Goal: Information Seeking & Learning: Learn about a topic

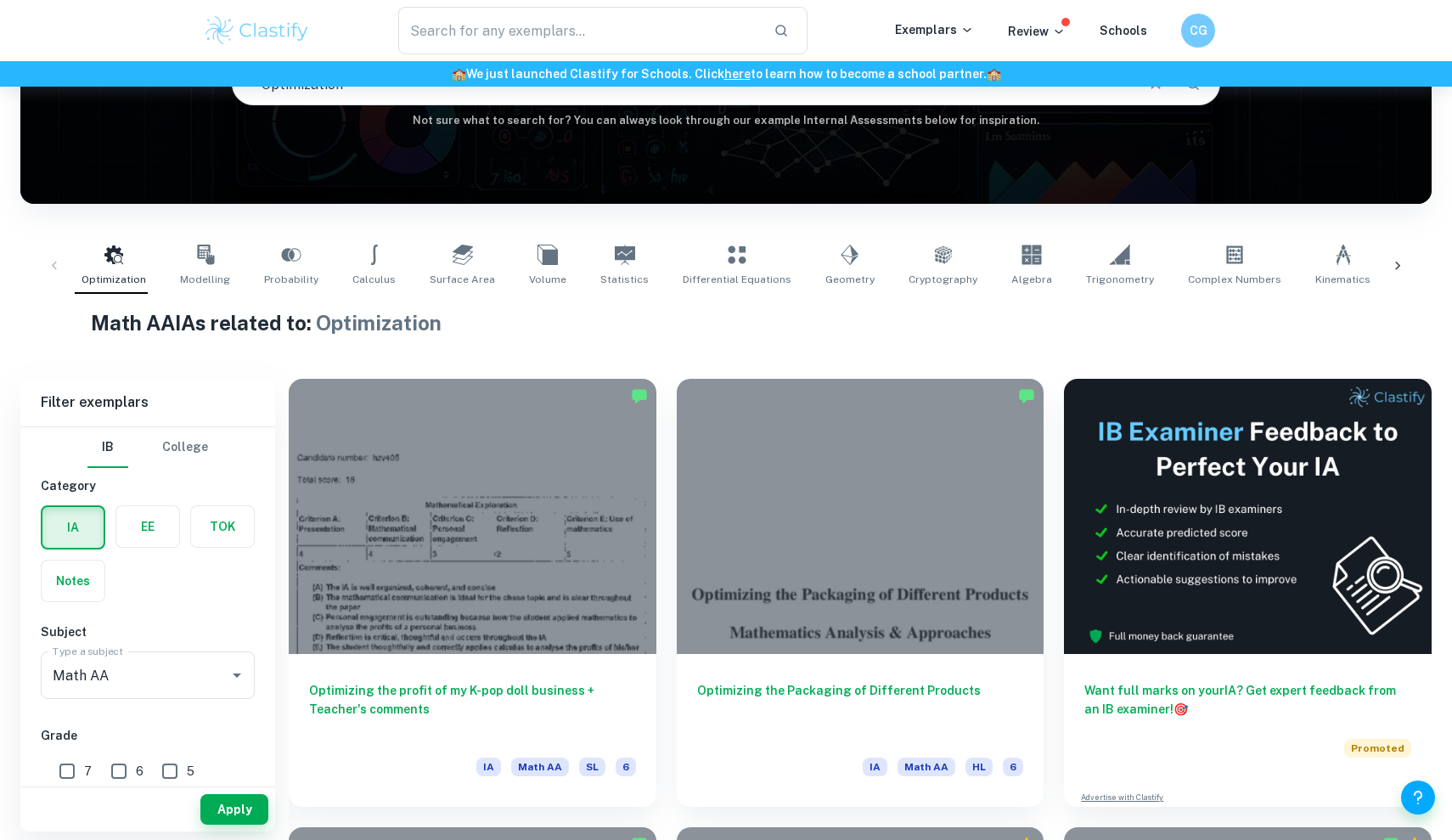
scroll to position [194, 0]
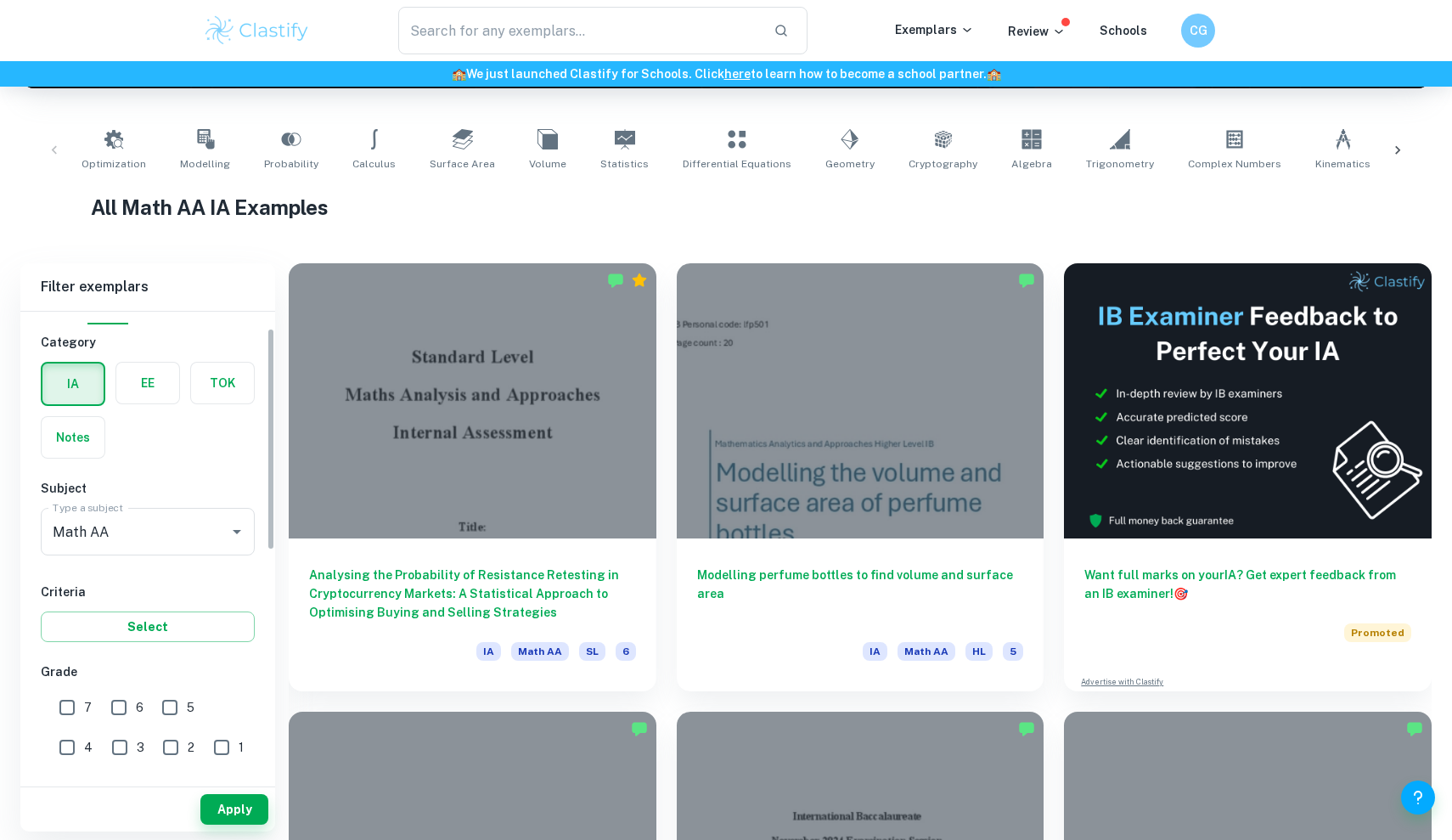
scroll to position [33, 0]
click at [224, 522] on button "Clear" at bounding box center [214, 527] width 24 height 24
click at [239, 524] on icon "Open" at bounding box center [236, 527] width 21 height 21
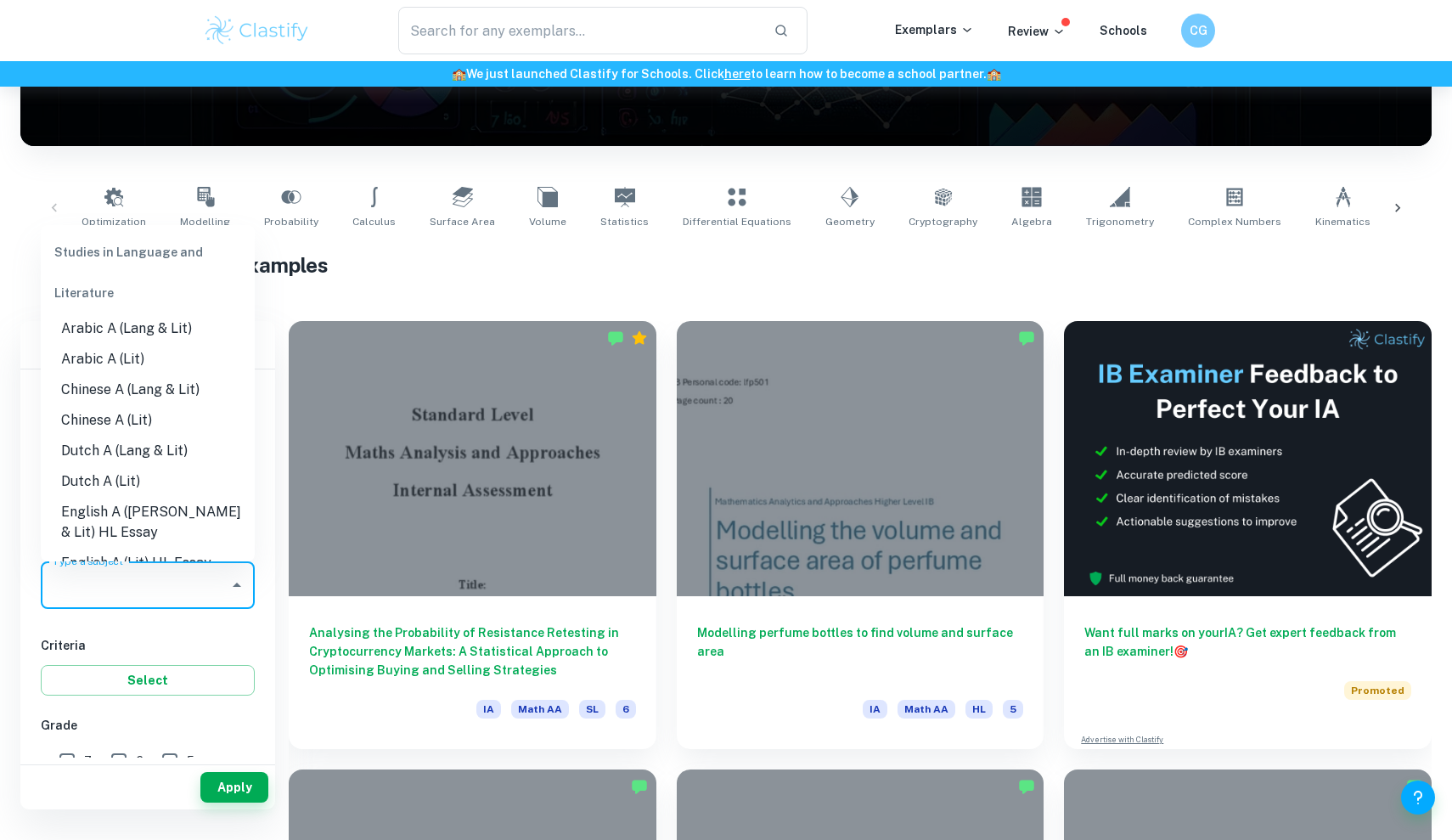
scroll to position [257, 0]
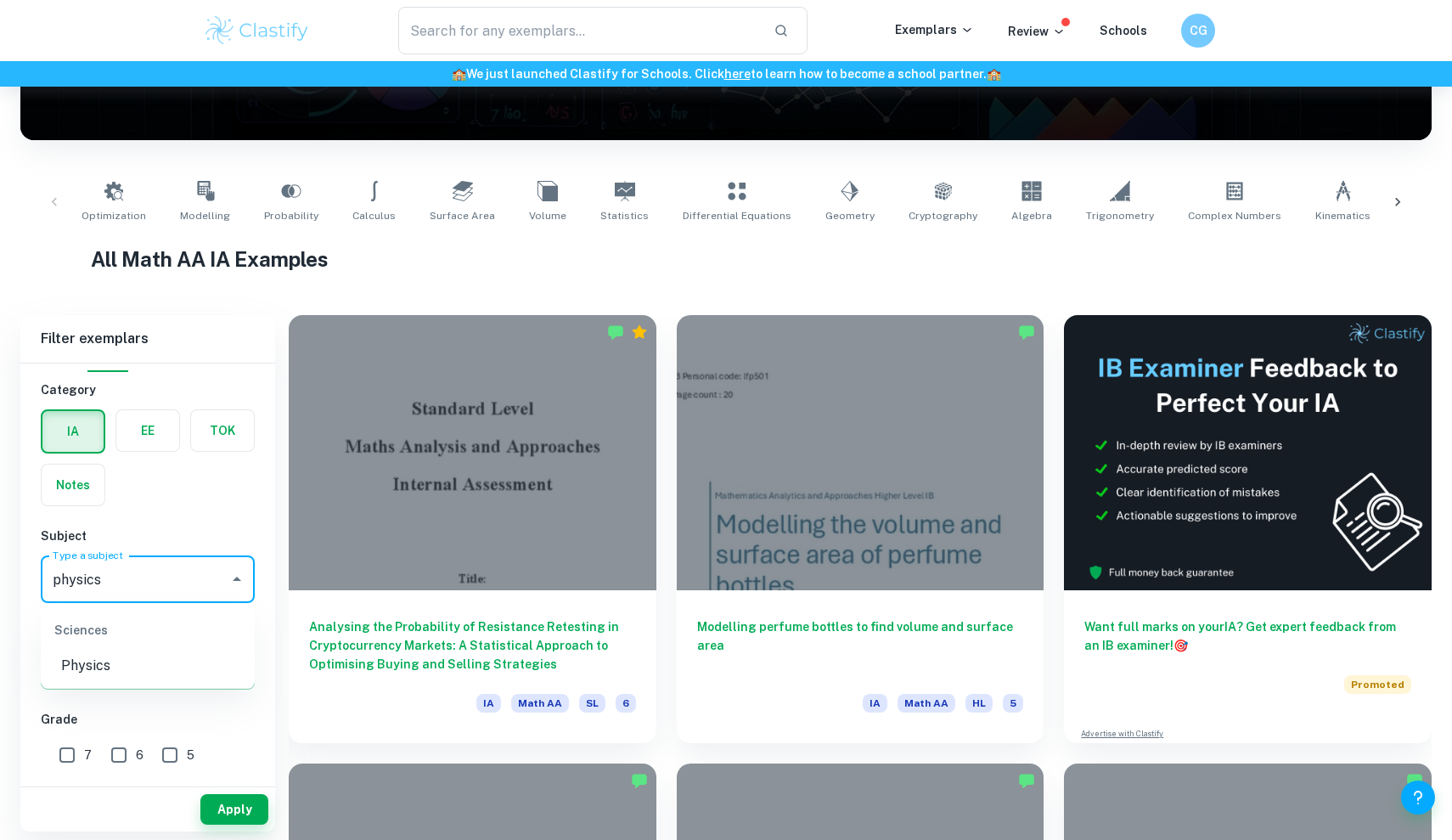
type input "physics"
click at [93, 677] on li "Physics" at bounding box center [147, 665] width 214 height 31
click at [238, 808] on button "Apply" at bounding box center [234, 808] width 68 height 31
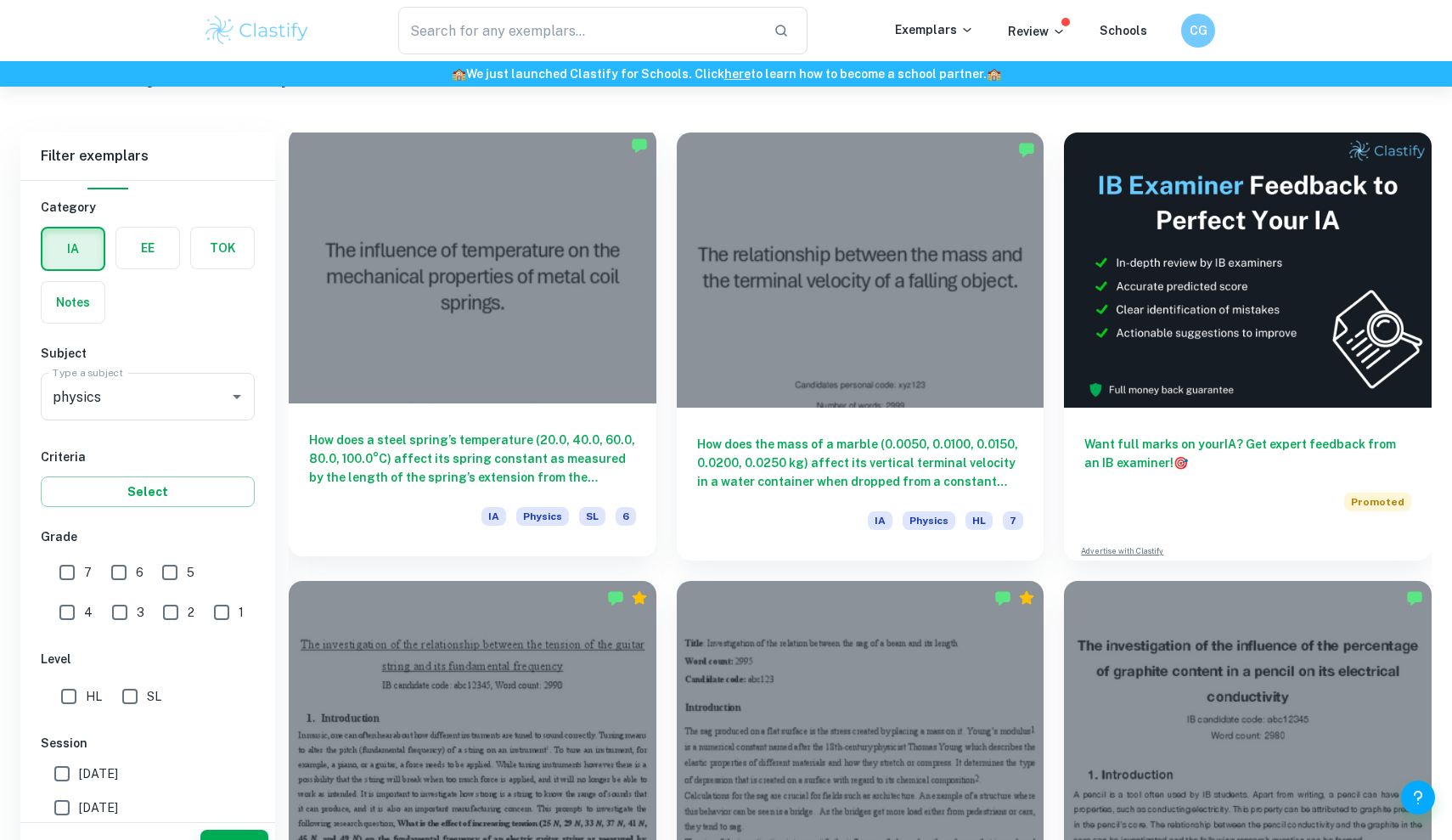
scroll to position [473, 0]
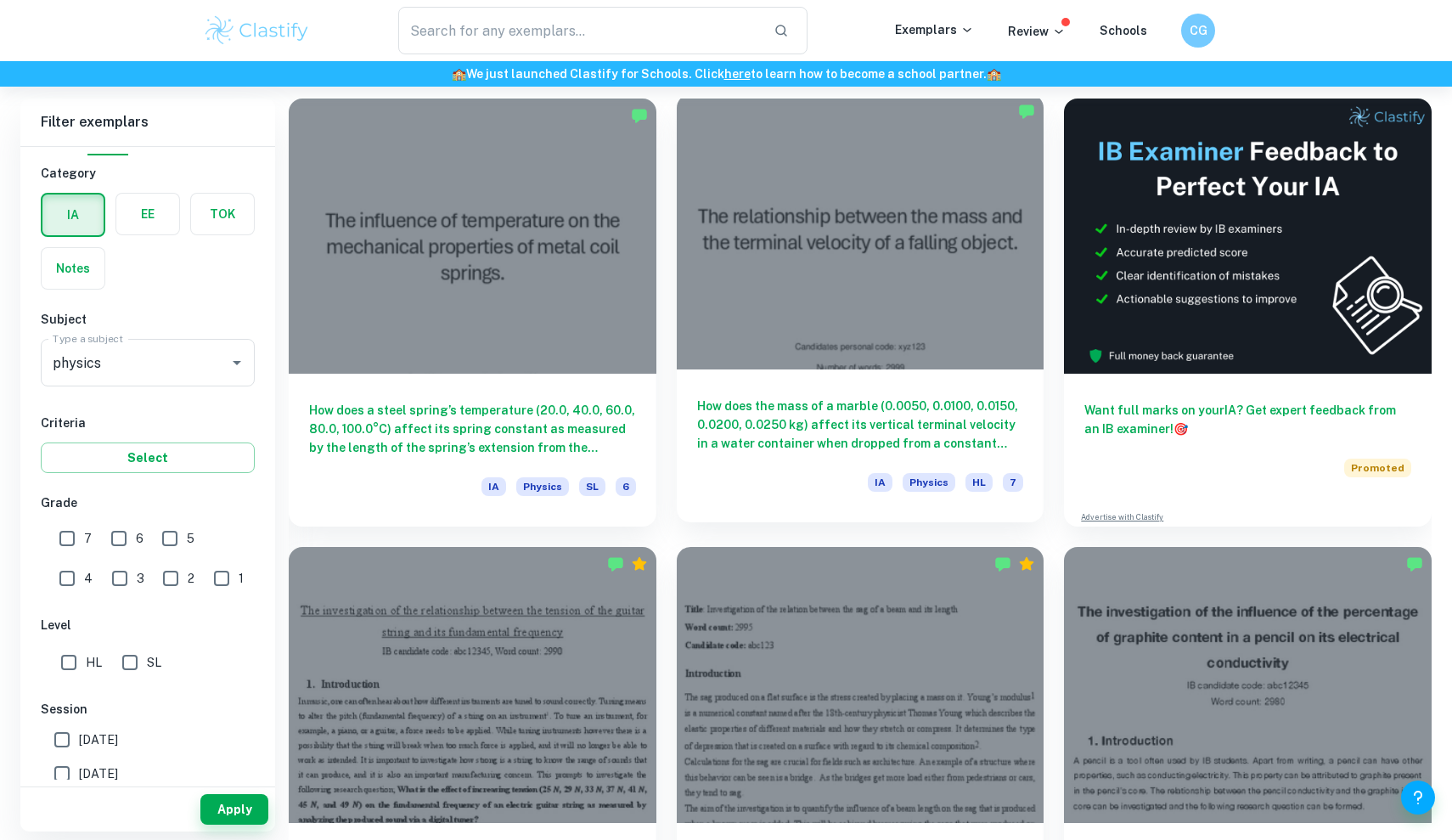
click at [741, 431] on h6 "How does the mass of a marble (0.0050, 0.0100, 0.0150, 0.0200, 0.0250 kg) affec…" at bounding box center [860, 424] width 327 height 56
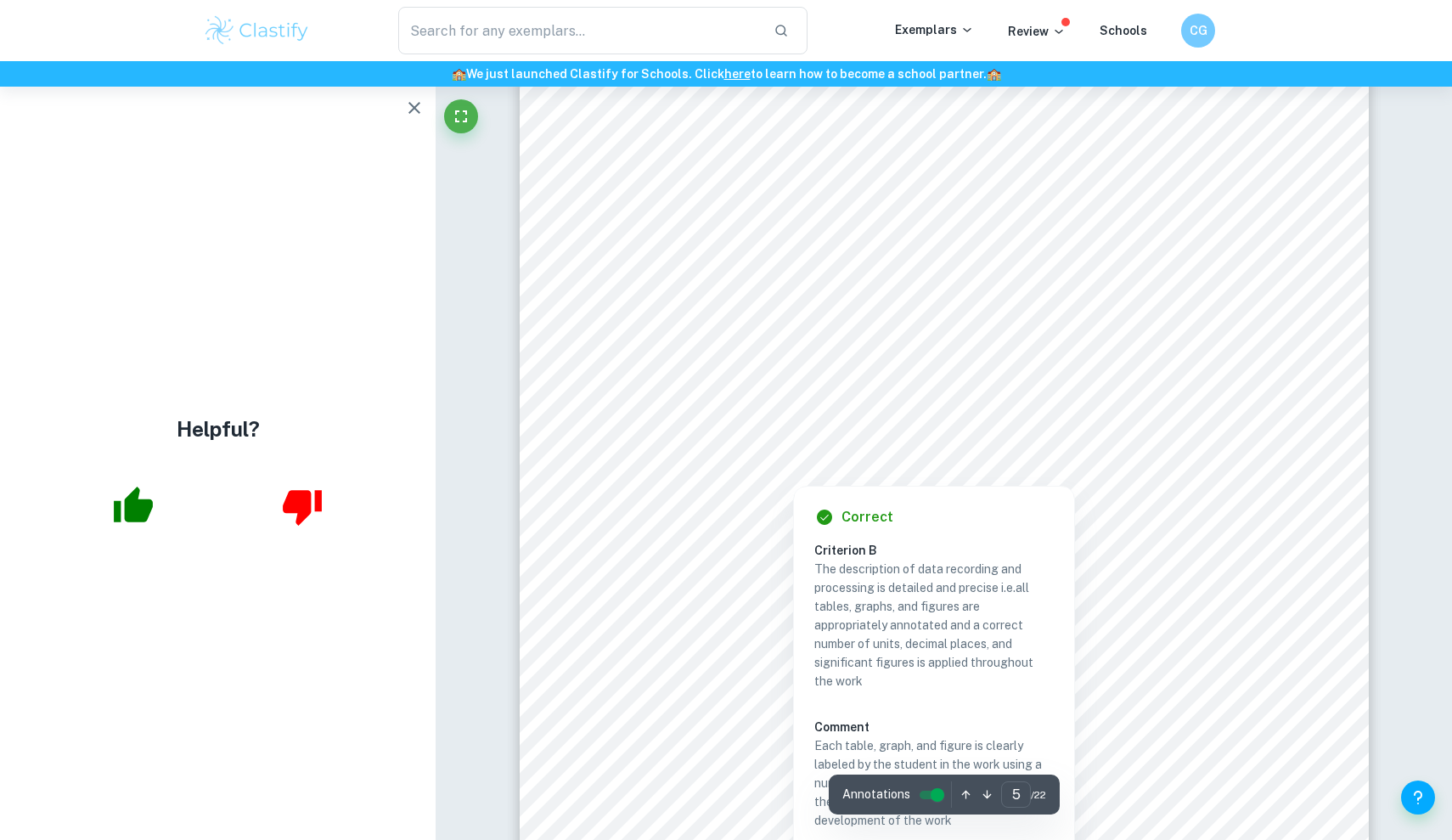
scroll to position [5031, 0]
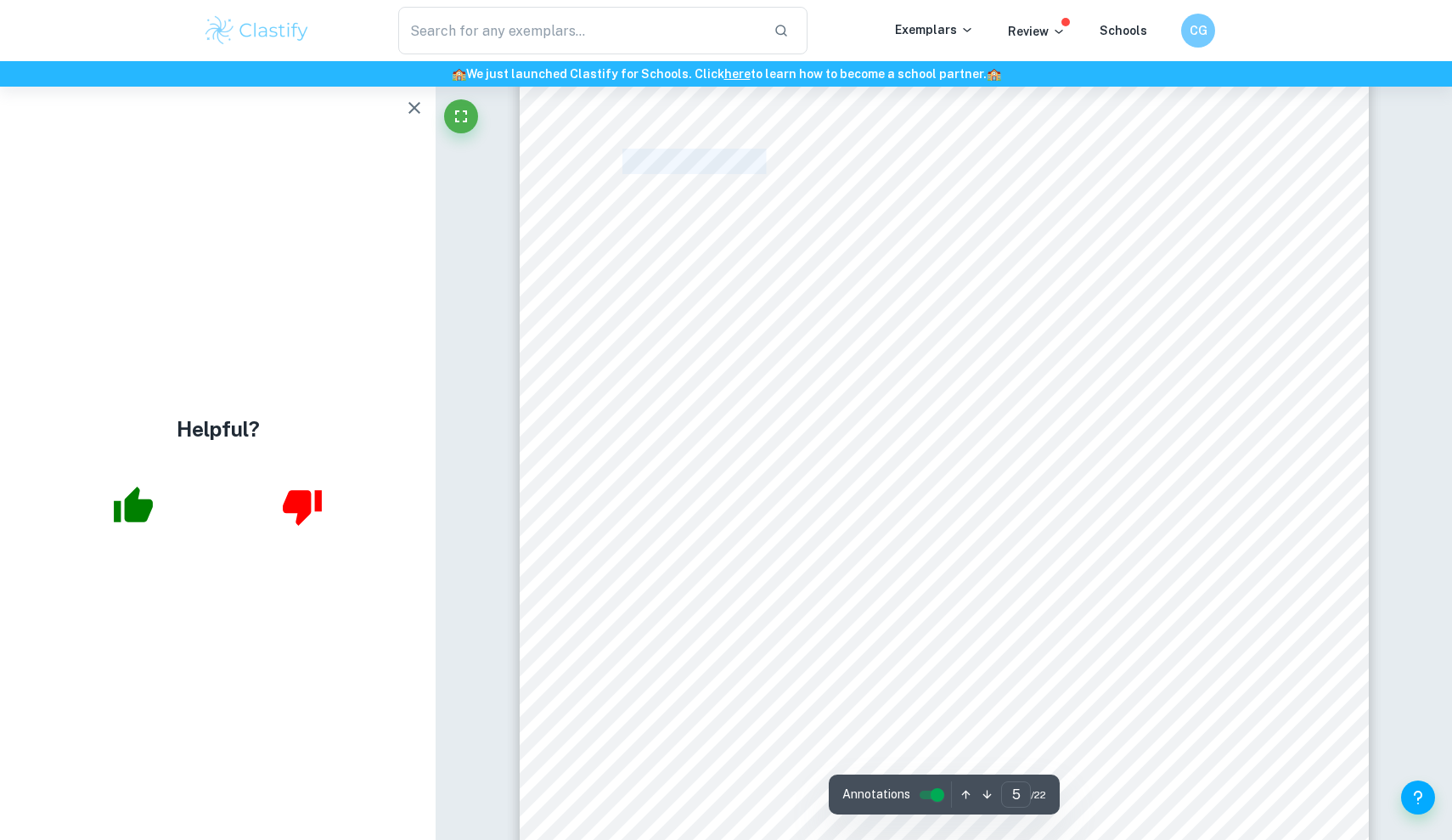
click at [979, 196] on div "5 1.4 Hypothesis It is hypothesized that the collected data and the subsequent …" at bounding box center [944, 644] width 849 height 1201
click at [982, 198] on span "It is hypothesized that the collected data" at bounding box center [1122, 204] width 289 height 16
drag, startPoint x: 1085, startPoint y: 262, endPoint x: 1095, endPoint y: 291, distance: 30.7
click at [1095, 291] on div "5 1.4 Hypothesis It is hypothesized that the collected data and the subsequent …" at bounding box center [944, 644] width 849 height 1201
click at [1094, 290] on span "between the independent variable and the" at bounding box center [1122, 286] width 289 height 16
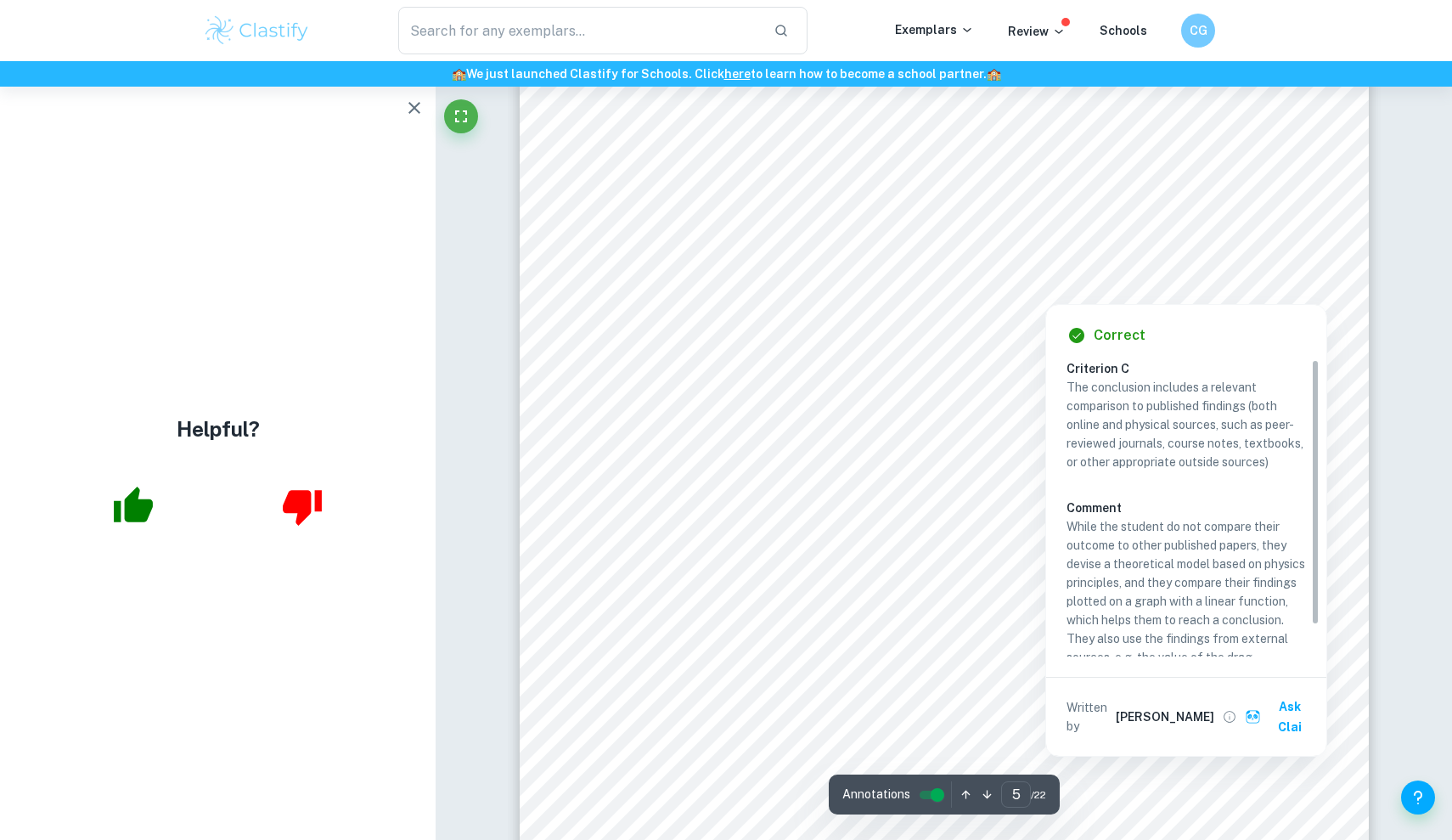
scroll to position [5131, 0]
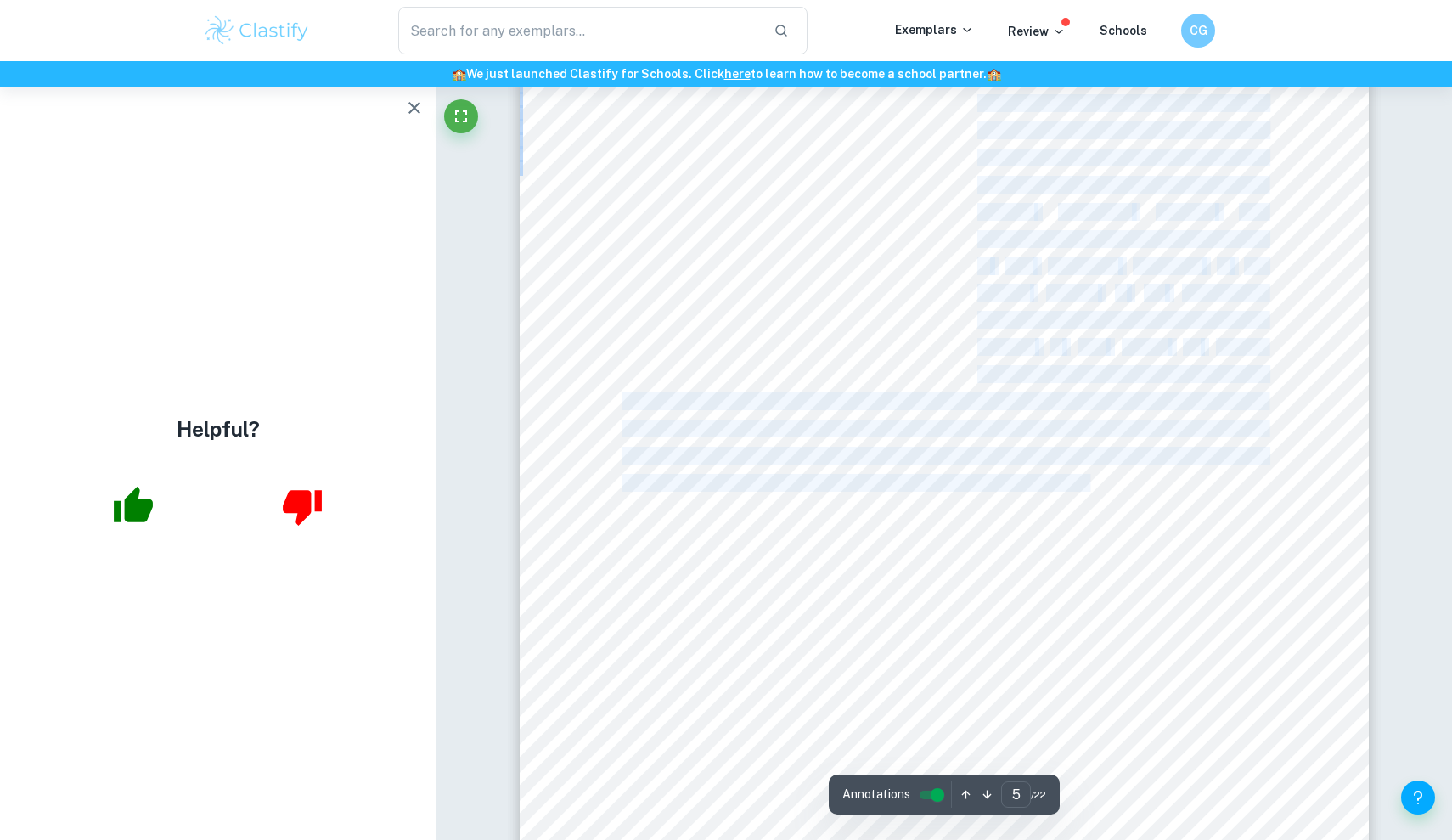
drag, startPoint x: 623, startPoint y: 517, endPoint x: 898, endPoint y: 551, distance: 277.1
click at [898, 551] on div "5 1.4 Hypothesis It is hypothesized that the collected data and the subsequent …" at bounding box center [944, 544] width 849 height 1201
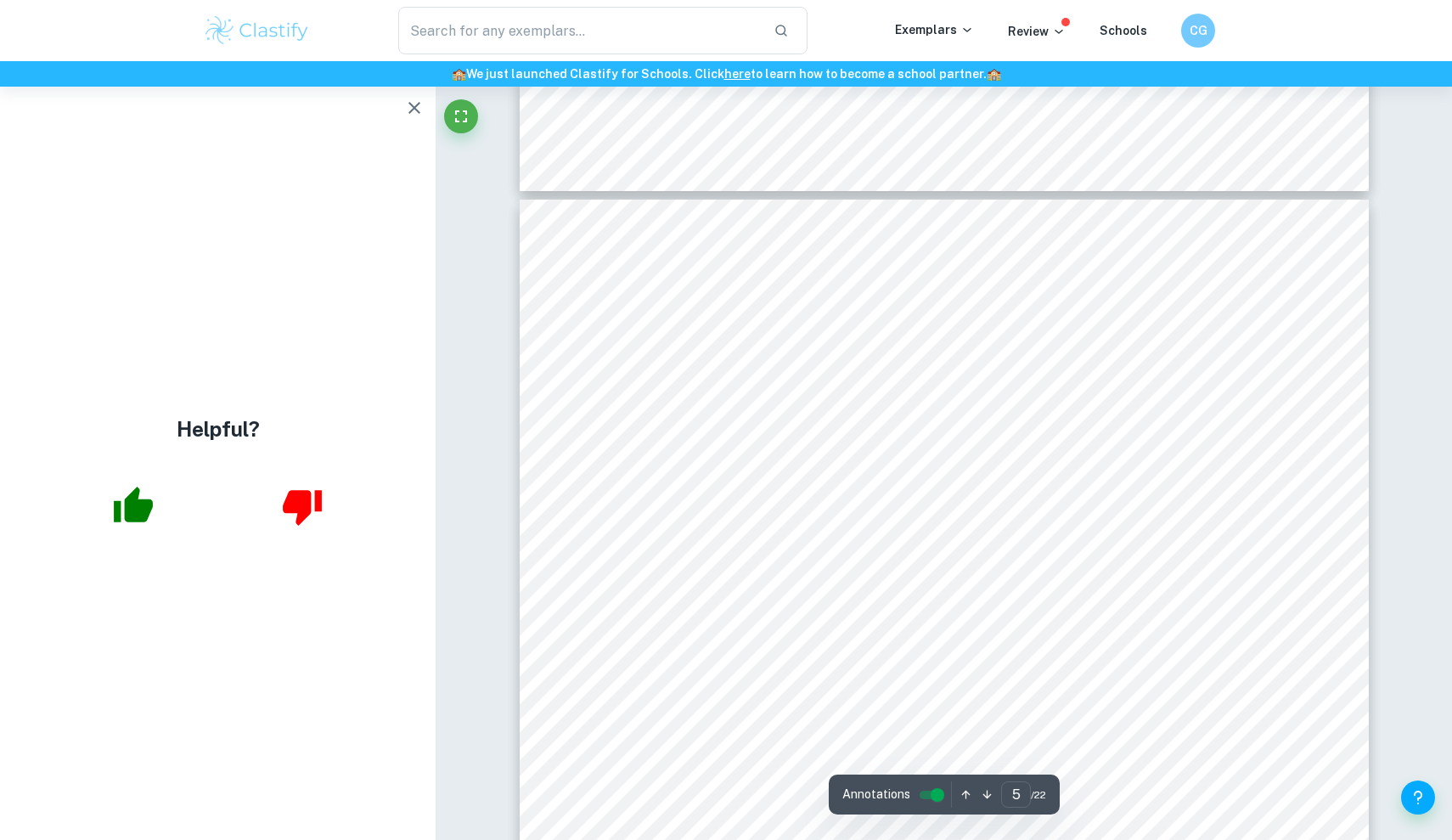
scroll to position [4870, 0]
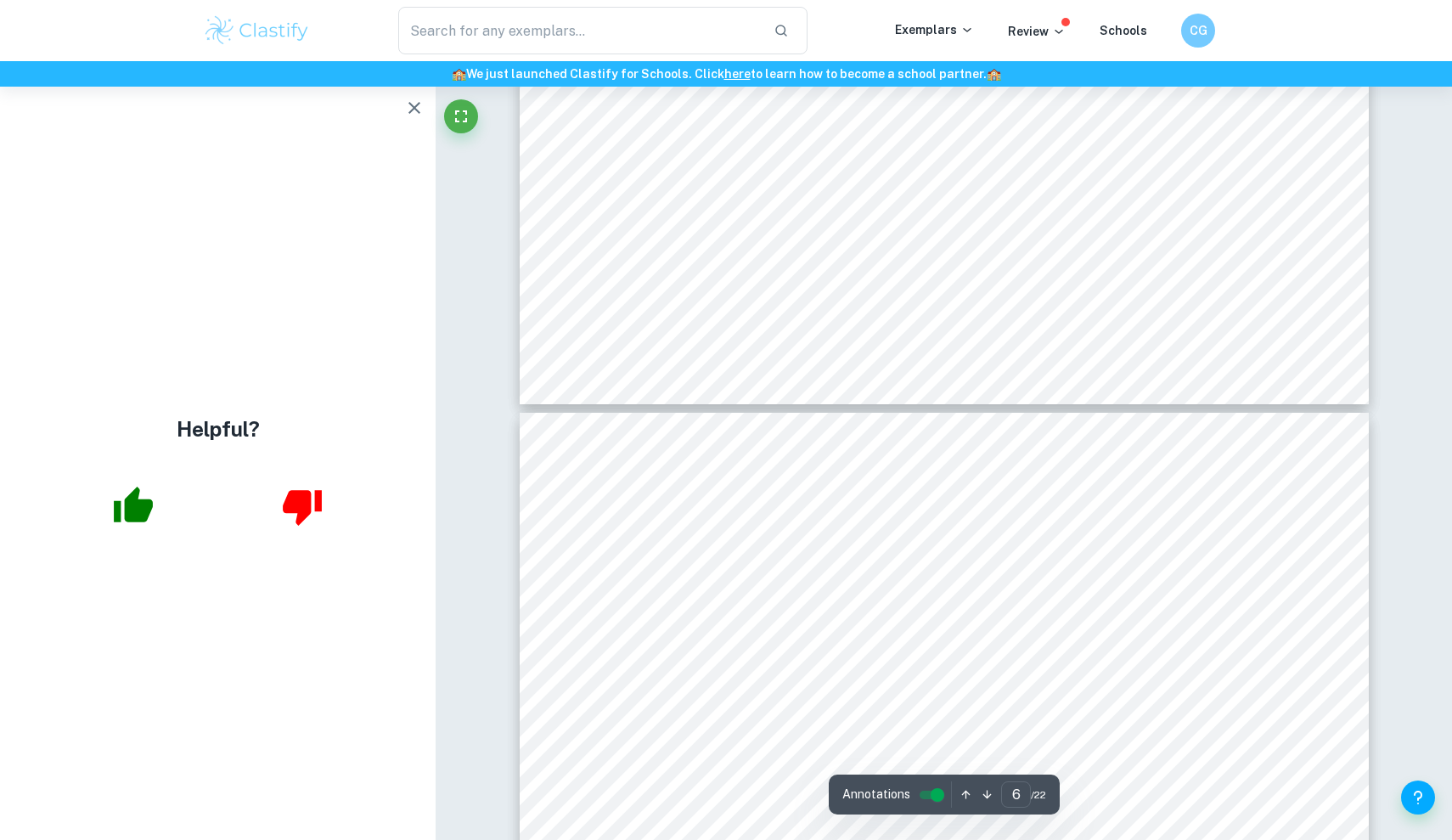
type input "7"
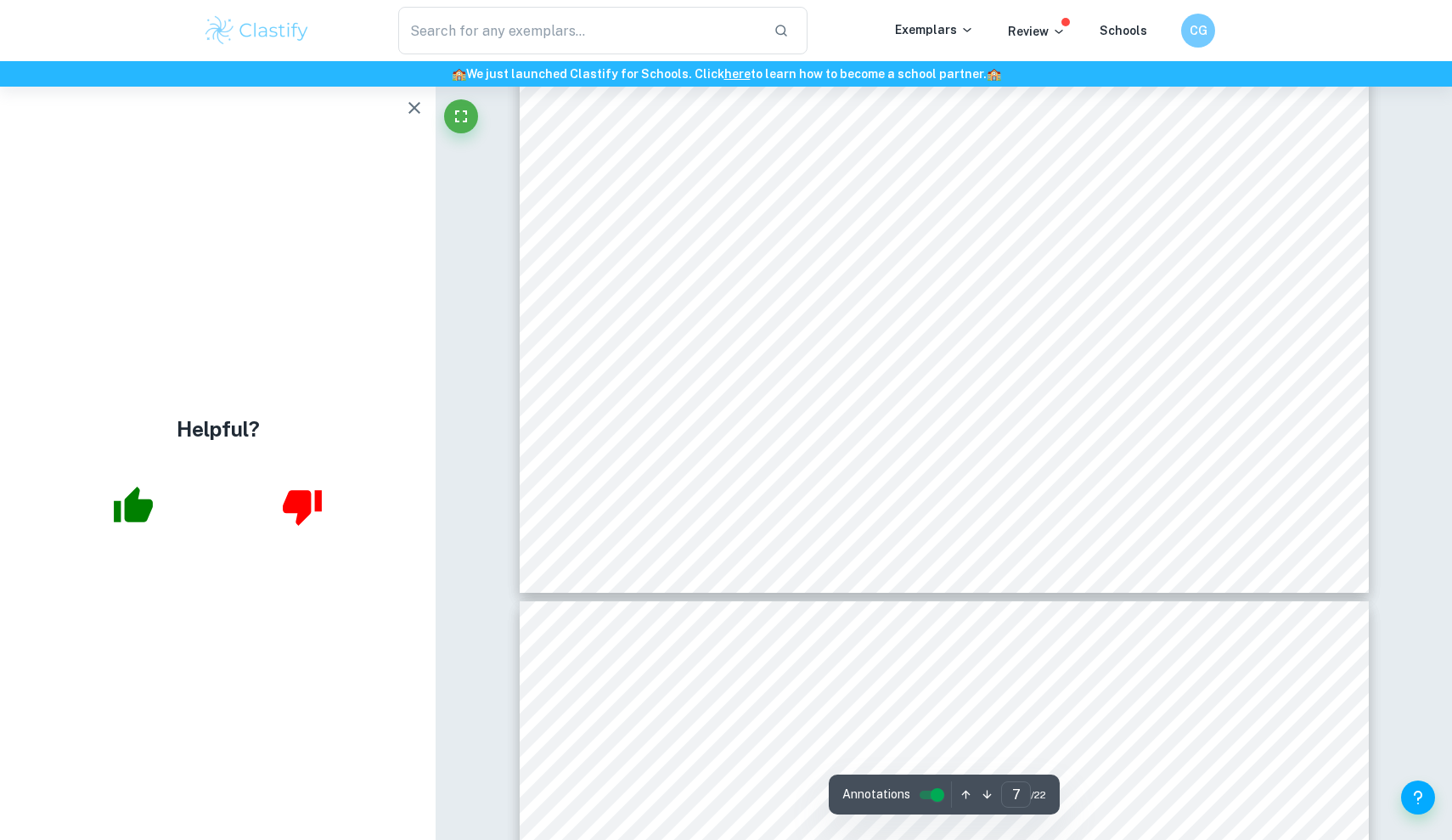
scroll to position [8101, 0]
drag, startPoint x: 673, startPoint y: 190, endPoint x: 967, endPoint y: 200, distance: 294.2
drag, startPoint x: 675, startPoint y: 275, endPoint x: 959, endPoint y: 270, distance: 284.0
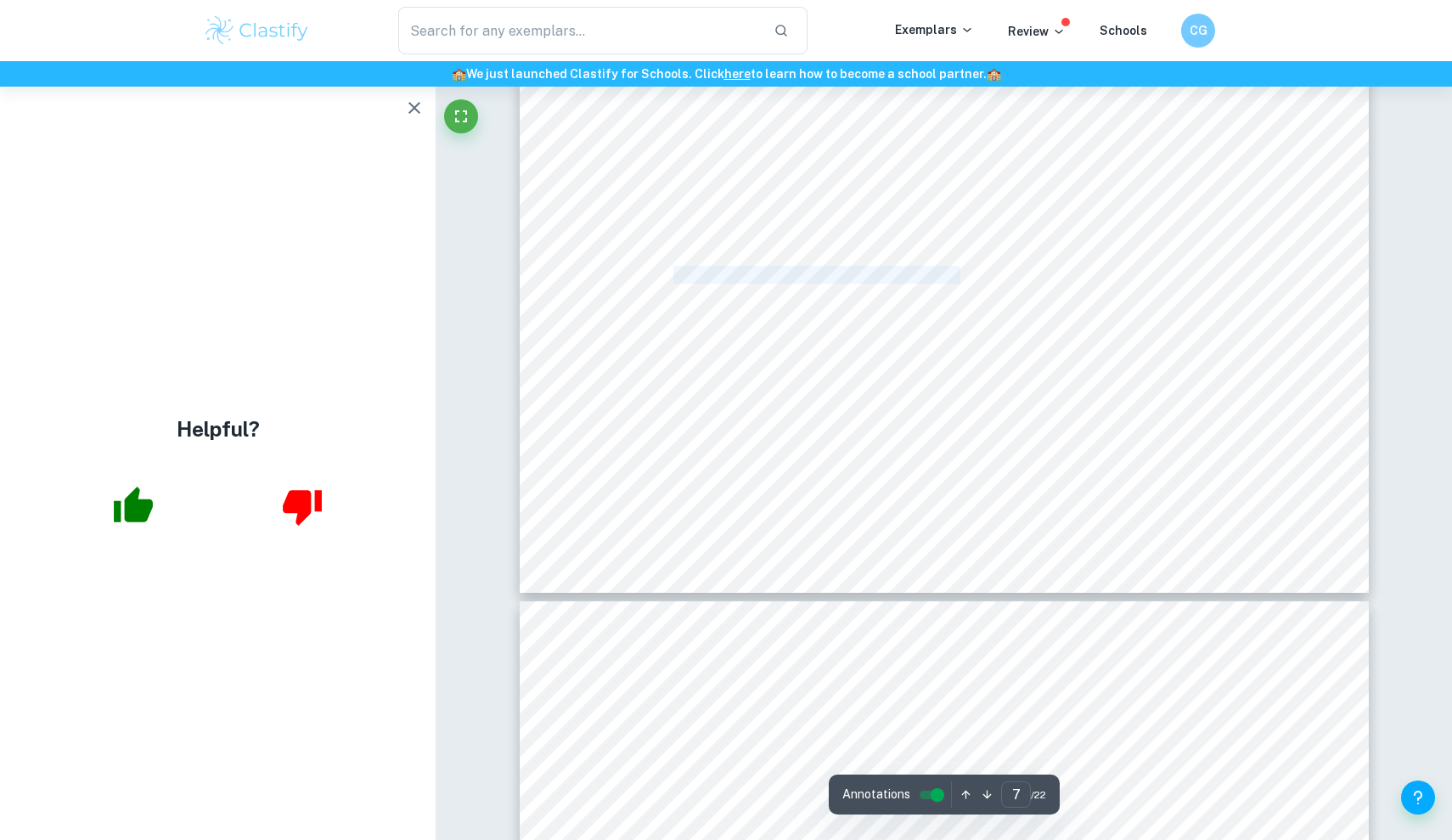
click at [959, 270] on span "Set up the camera in front of the cylinder." at bounding box center [816, 276] width 287 height 16
drag, startPoint x: 958, startPoint y: 270, endPoint x: 664, endPoint y: 279, distance: 294.1
click at [664, 279] on span at bounding box center [662, 276] width 4 height 16
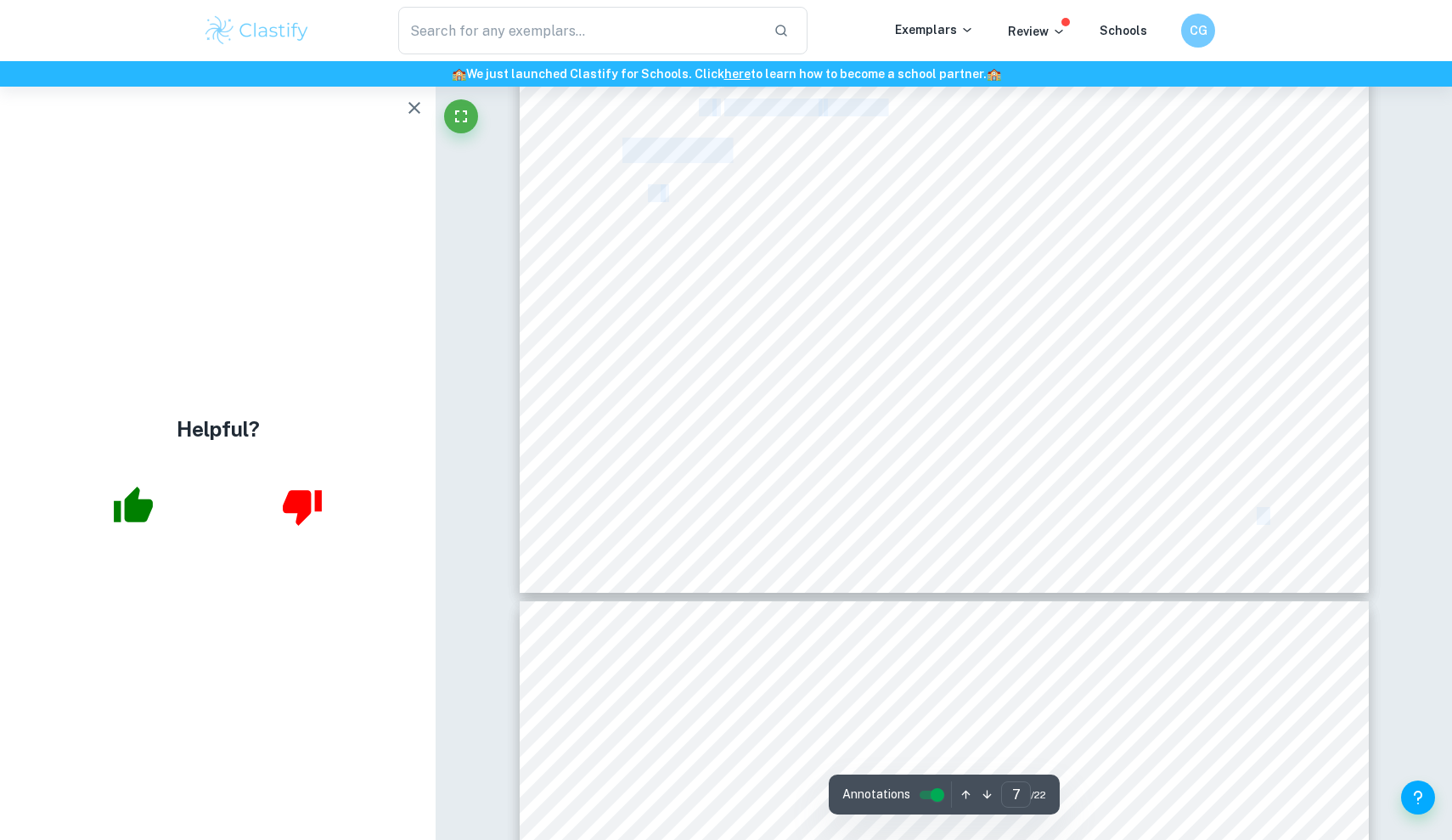
drag, startPoint x: 665, startPoint y: 191, endPoint x: 675, endPoint y: 190, distance: 10.0
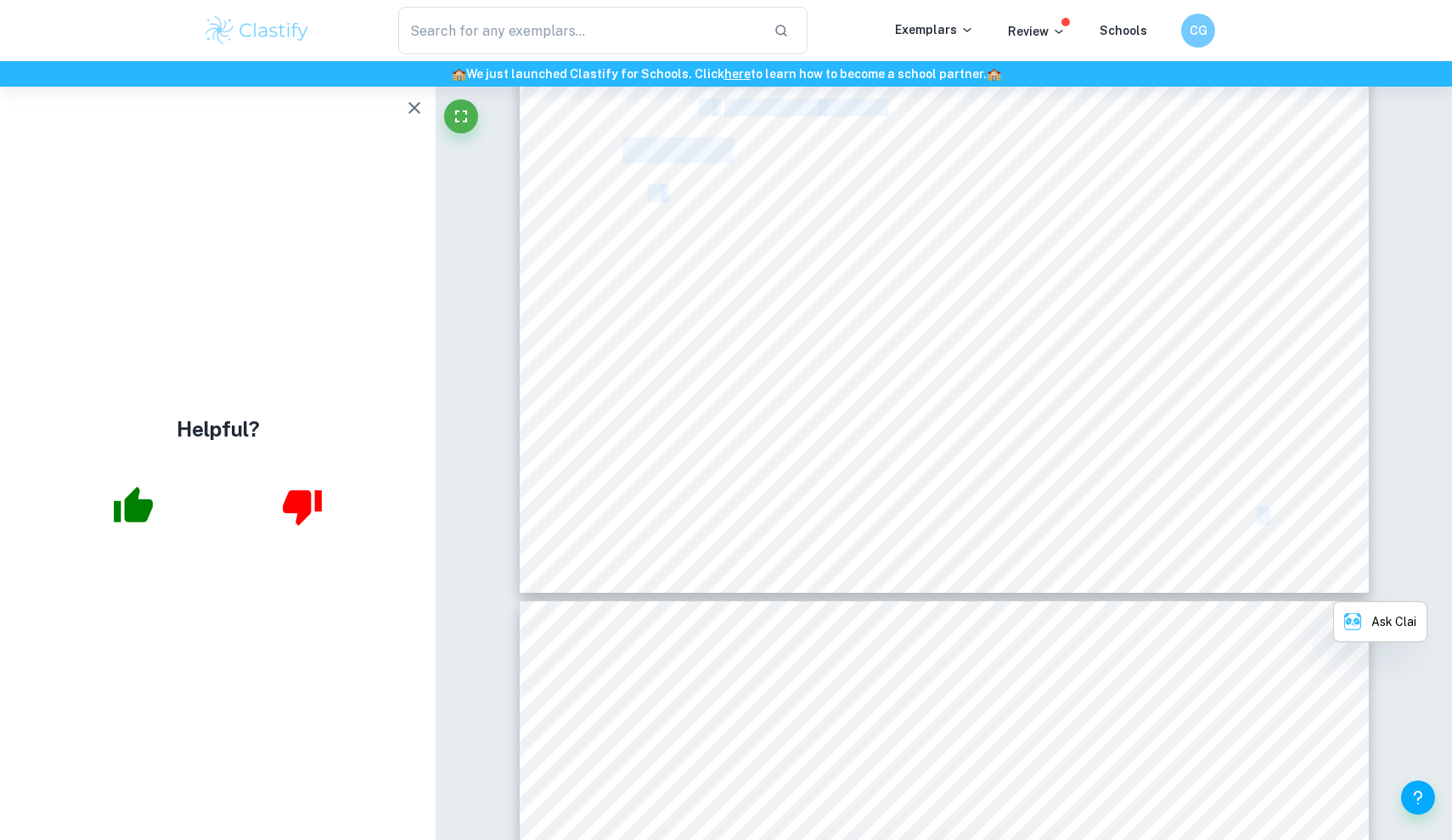
click at [675, 190] on span "Attach the measuring tape to the cylinder." at bounding box center [817, 194] width 290 height 16
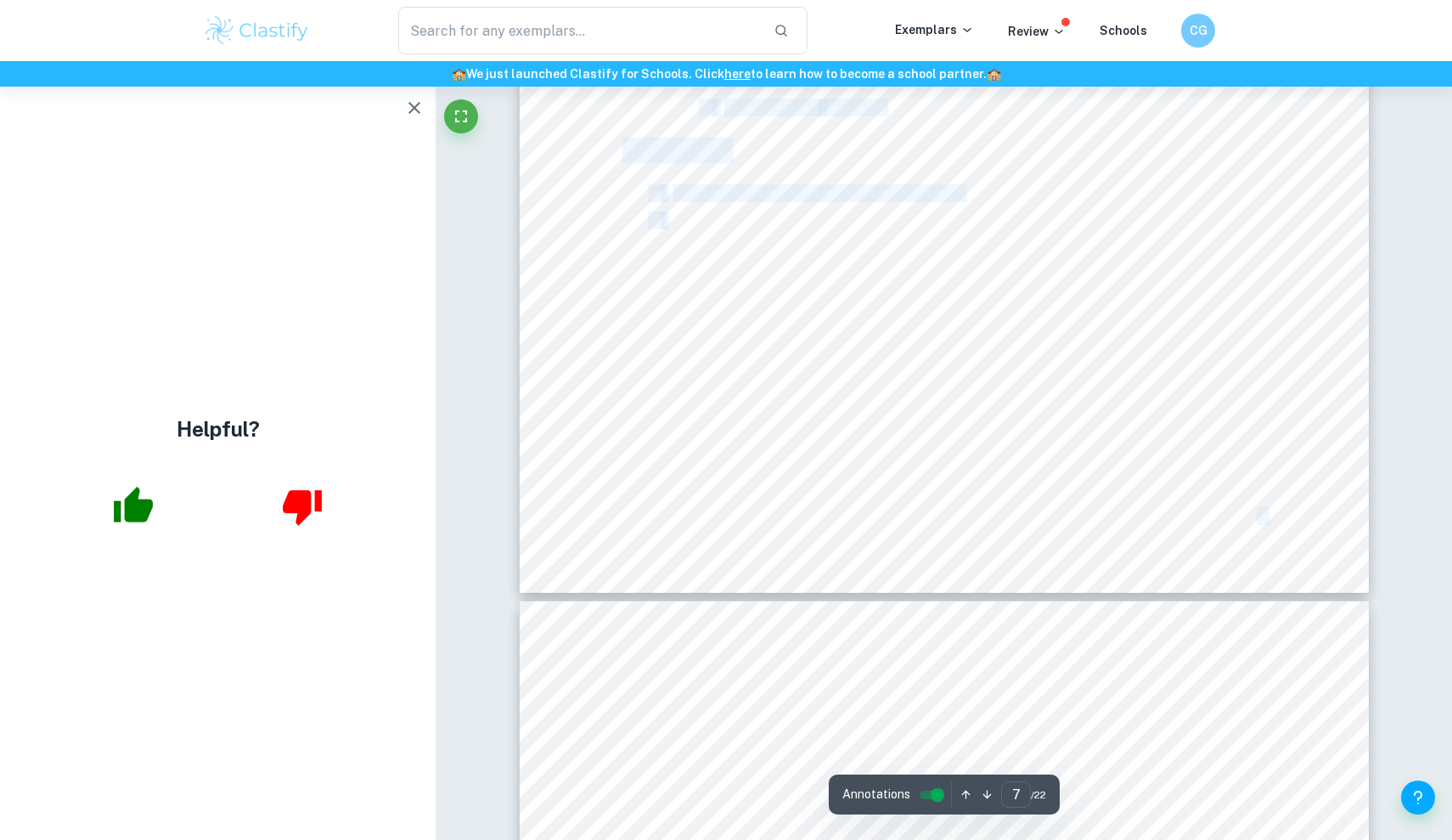
drag, startPoint x: 674, startPoint y: 223, endPoint x: 919, endPoint y: 238, distance: 245.5
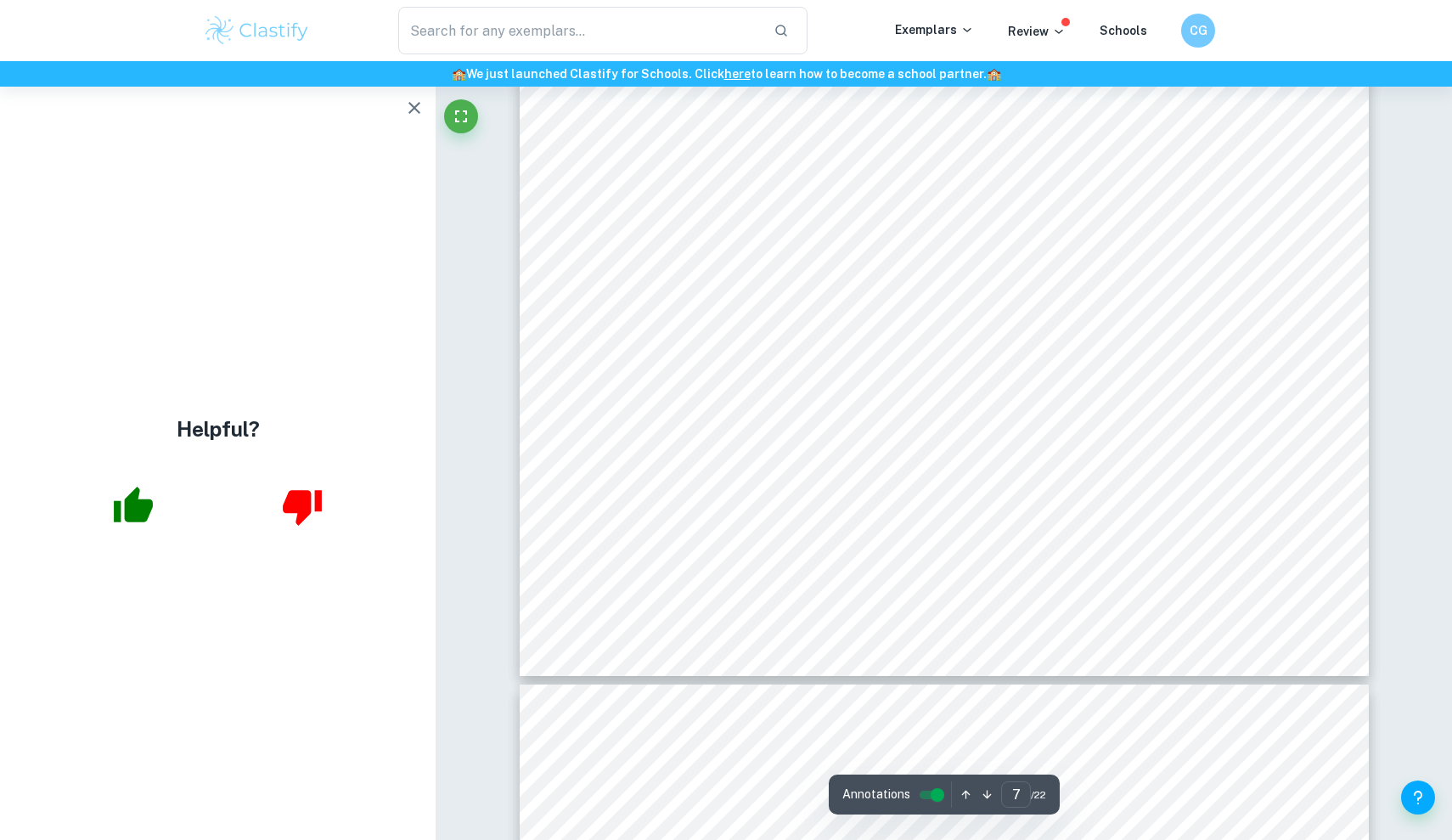
scroll to position [8011, 0]
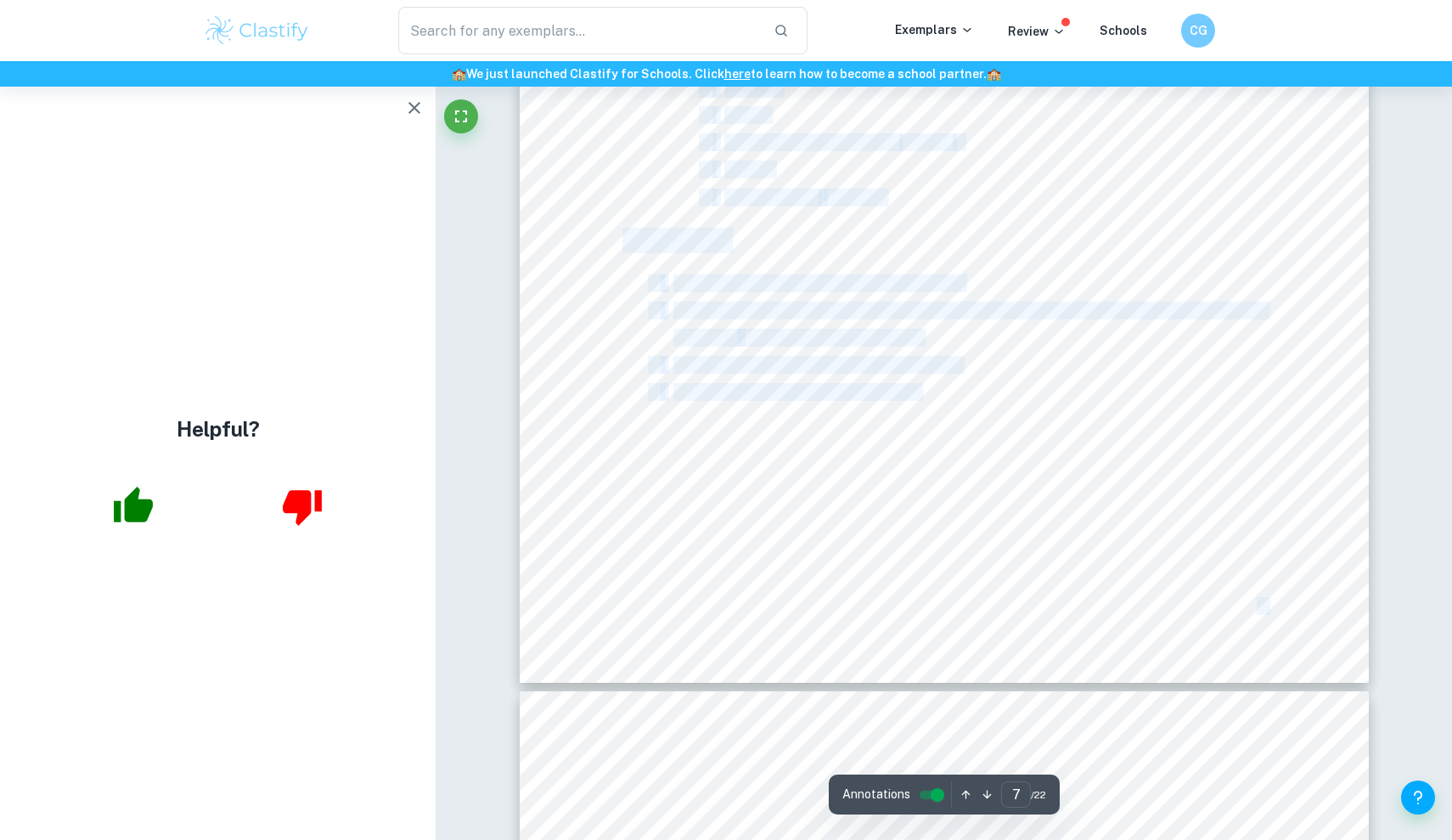
drag, startPoint x: 921, startPoint y: 394, endPoint x: 1072, endPoint y: 386, distance: 151.2
click at [1072, 386] on div "7 Uncontrolled variables Variable Significance Environmental conditions While t…" at bounding box center [944, 82] width 849 height 1201
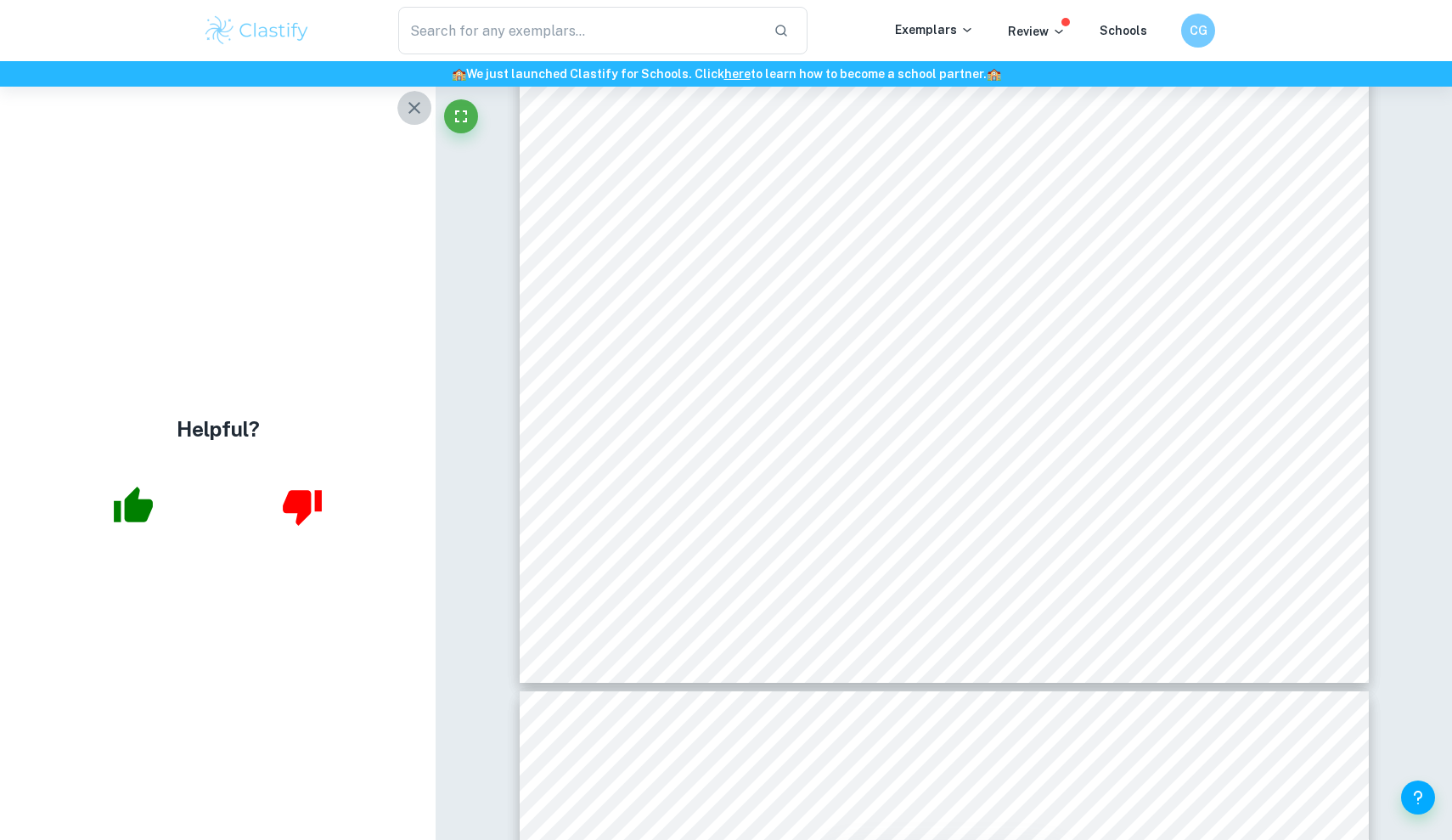
click at [415, 110] on icon "button" at bounding box center [414, 108] width 12 height 12
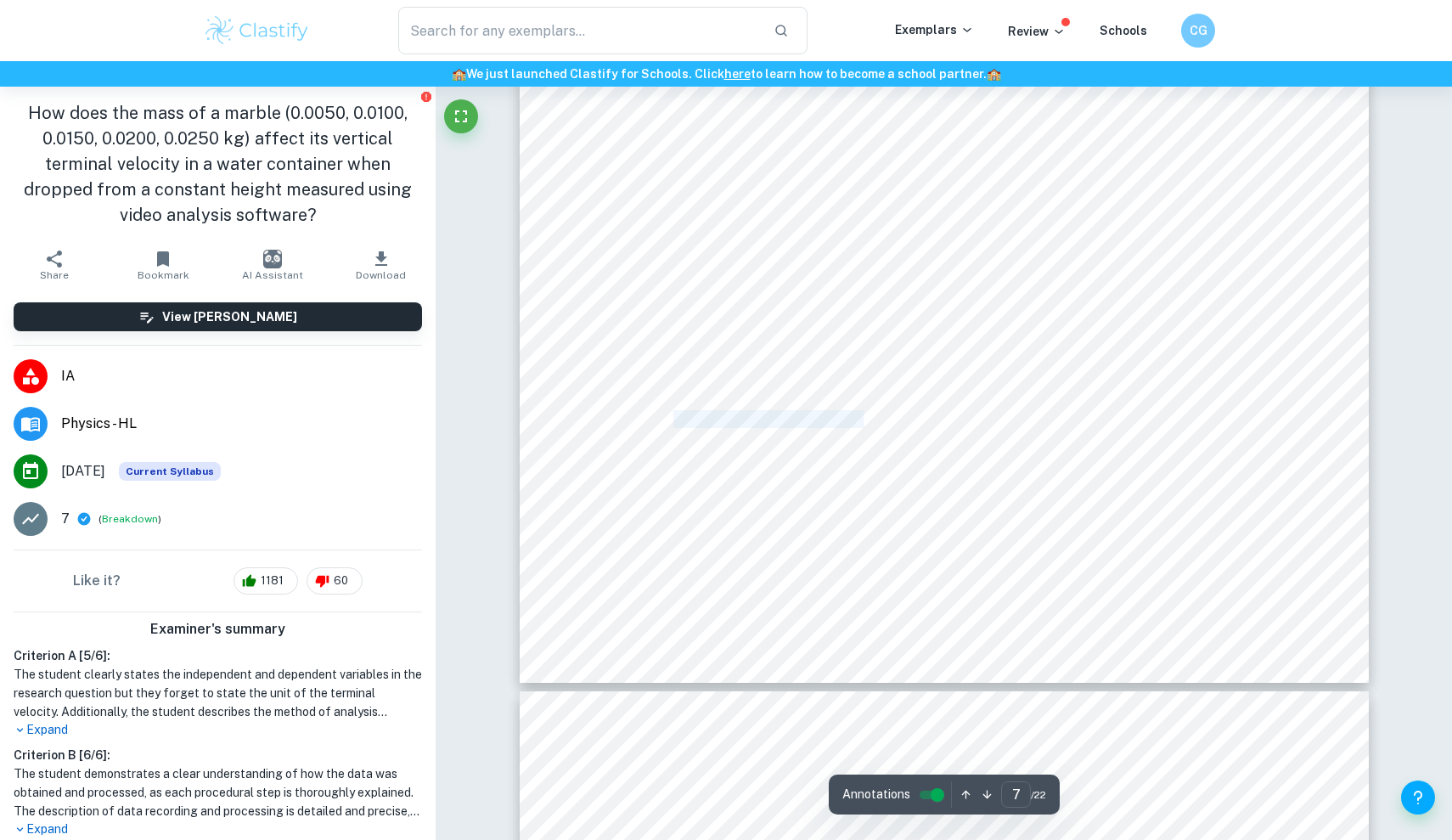
drag, startPoint x: 676, startPoint y: 417, endPoint x: 863, endPoint y: 418, distance: 187.0
click at [863, 418] on span "Measure the mass of the marble using the weighing scale." at bounding box center [876, 420] width 405 height 16
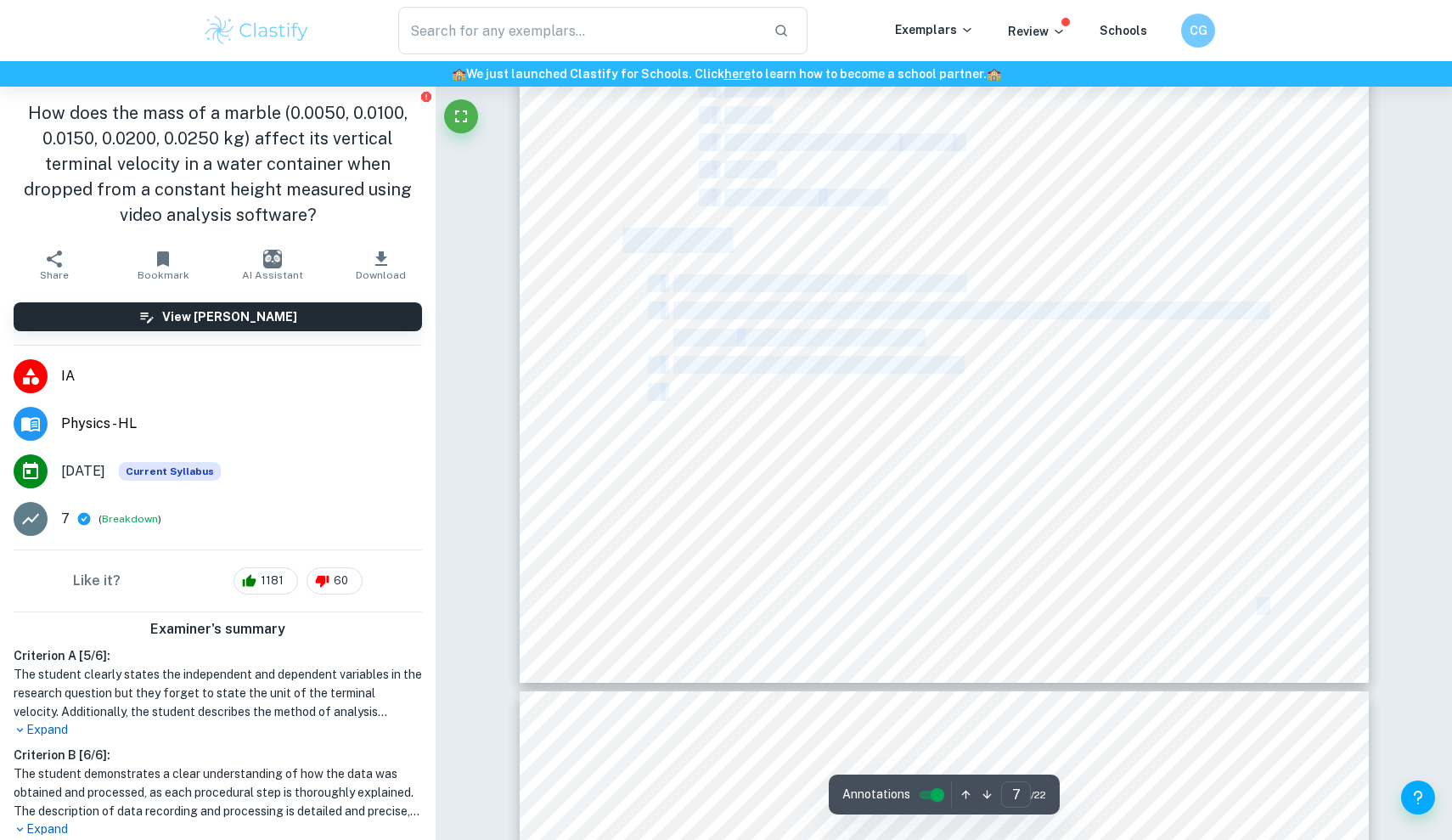
click at [677, 388] on div "7 Uncontrolled variables Variable Significance Environmental conditions While t…" at bounding box center [944, 82] width 849 height 1201
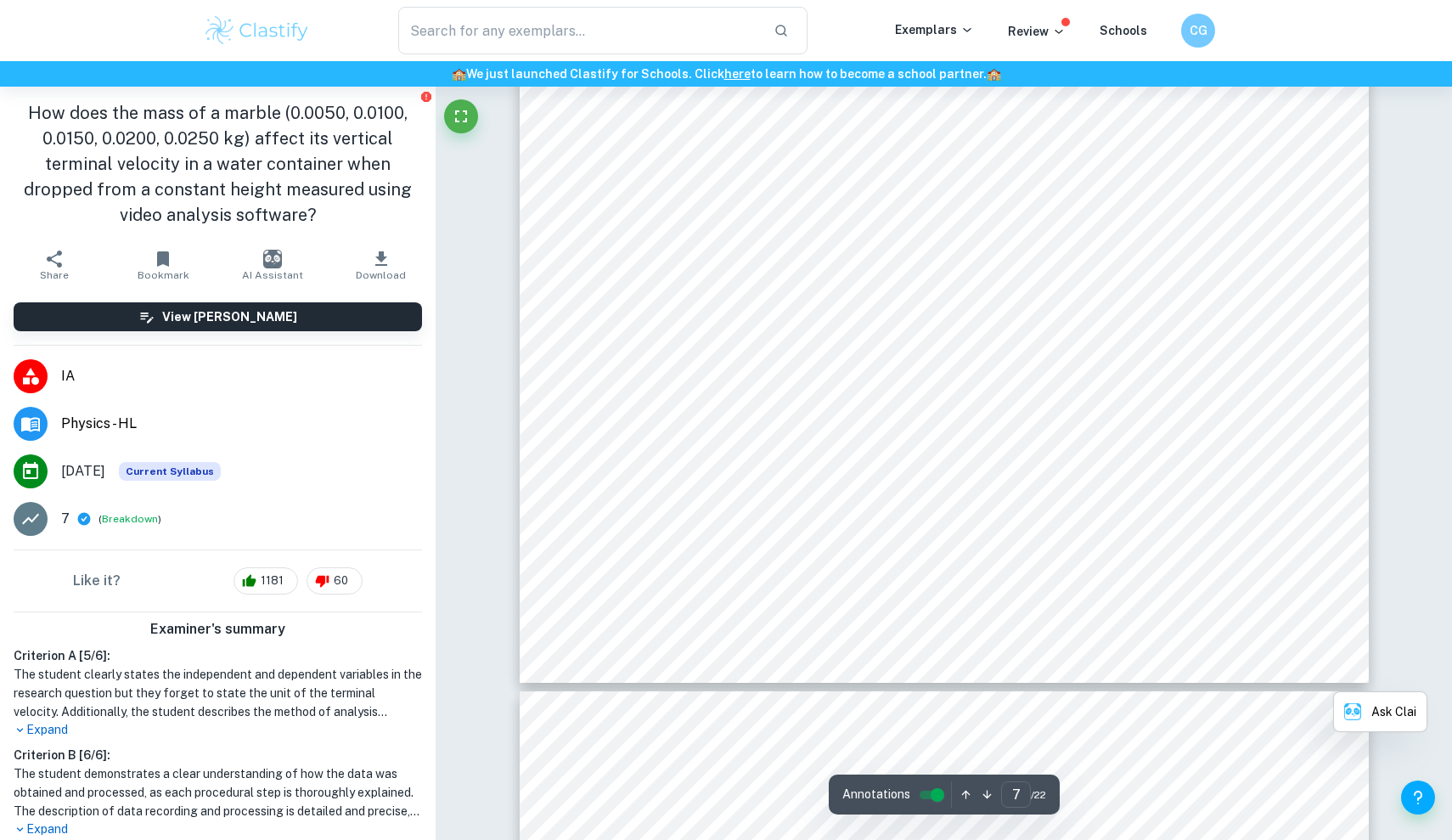
click at [704, 365] on span "Set up the camera in front of the cylinder." at bounding box center [816, 366] width 287 height 16
drag, startPoint x: 676, startPoint y: 418, endPoint x: 814, endPoint y: 419, distance: 138.0
click at [814, 419] on span "Measure the mass of the marble using the weighing scale." at bounding box center [876, 420] width 405 height 16
drag, startPoint x: 1037, startPoint y: 419, endPoint x: 846, endPoint y: 419, distance: 191.0
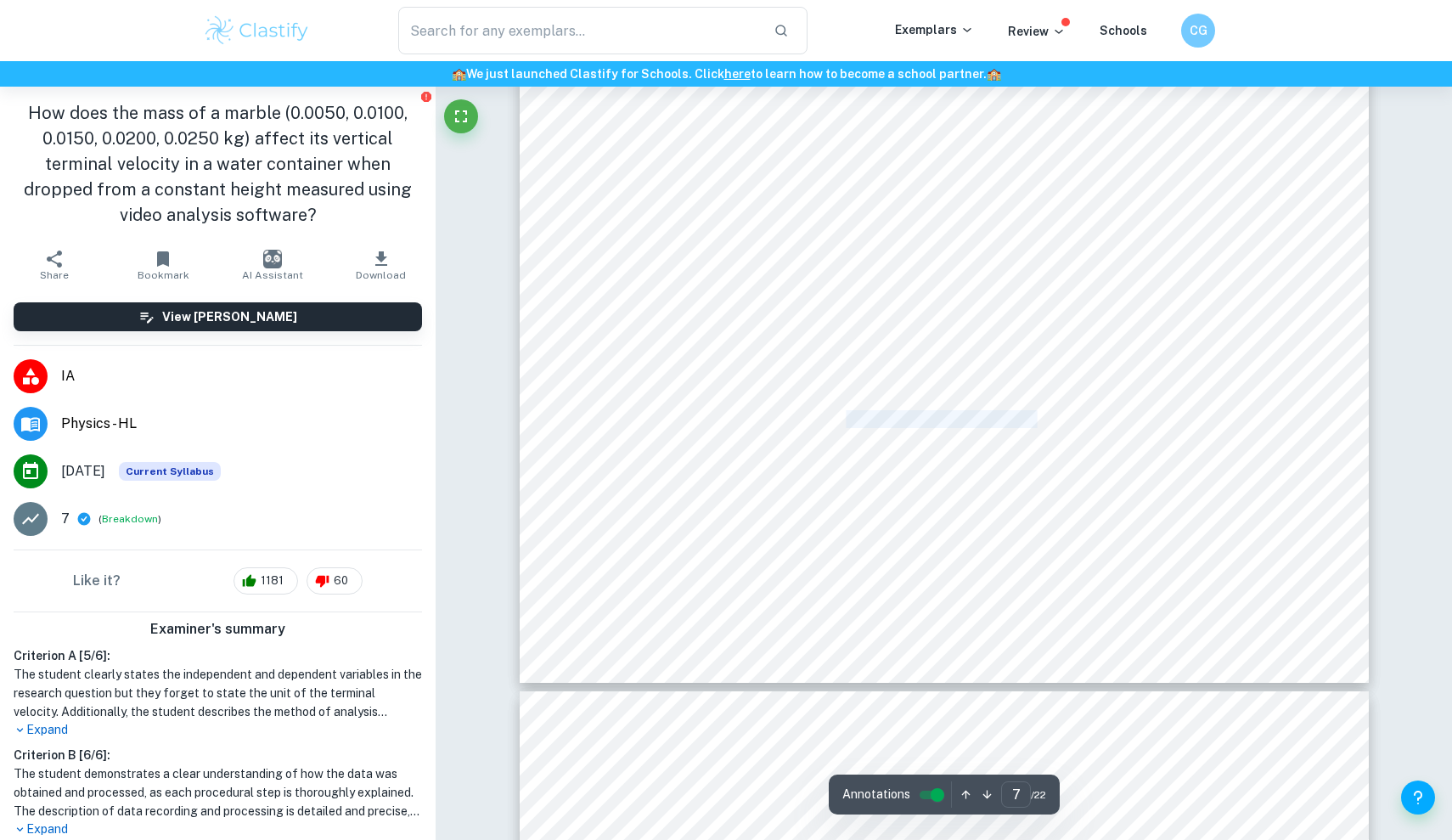
click at [846, 419] on span "Measure the mass of the marble using the weighing scale." at bounding box center [876, 420] width 405 height 16
drag, startPoint x: 688, startPoint y: 392, endPoint x: 840, endPoint y: 393, distance: 152.0
click at [840, 393] on span "Use the measuring tape to find the radius of the marble." at bounding box center [867, 392] width 387 height 16
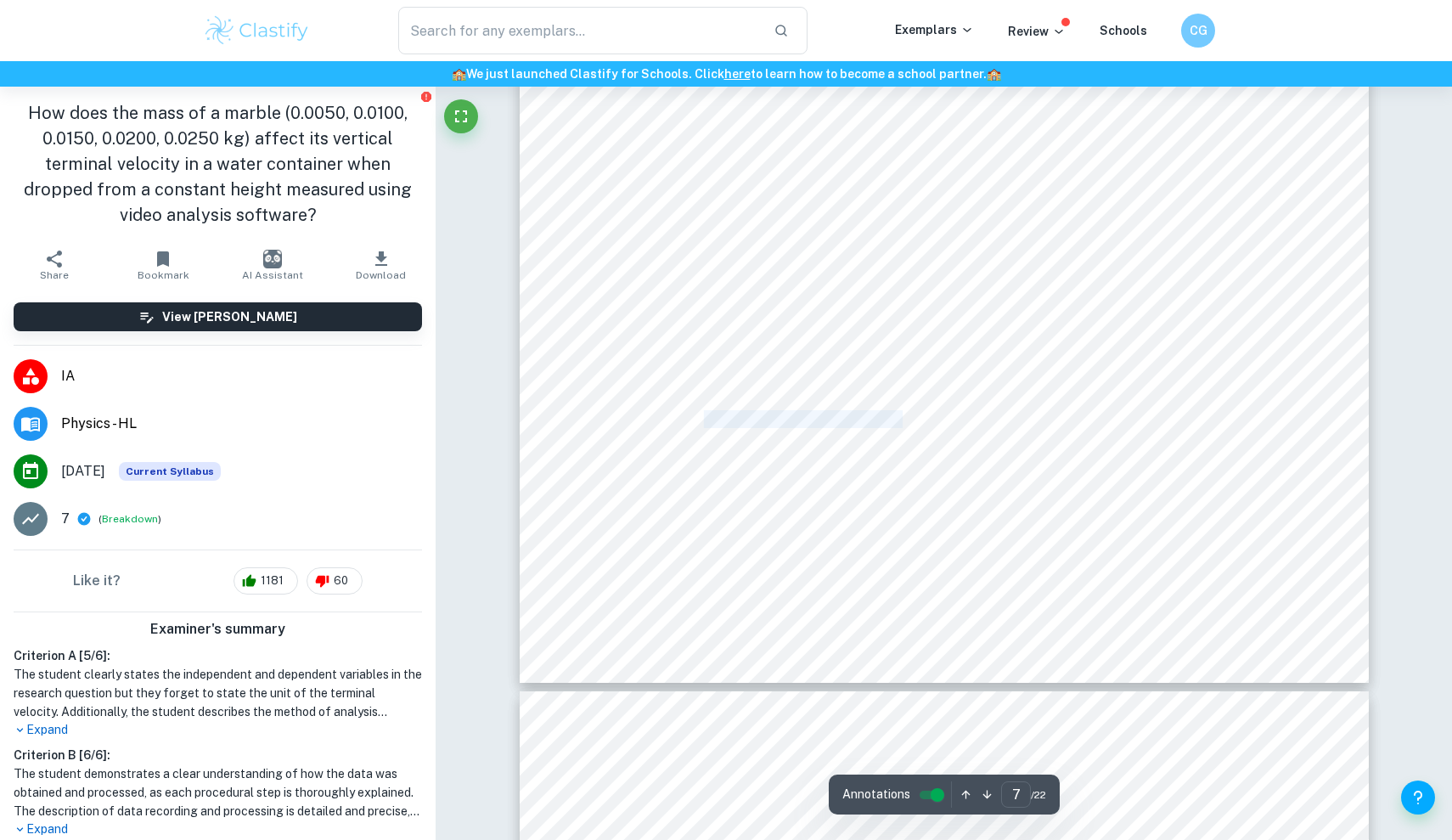
drag, startPoint x: 720, startPoint y: 419, endPoint x: 901, endPoint y: 419, distance: 181.0
click at [901, 419] on span "Measure the mass of the marble using the weighing scale." at bounding box center [876, 420] width 405 height 16
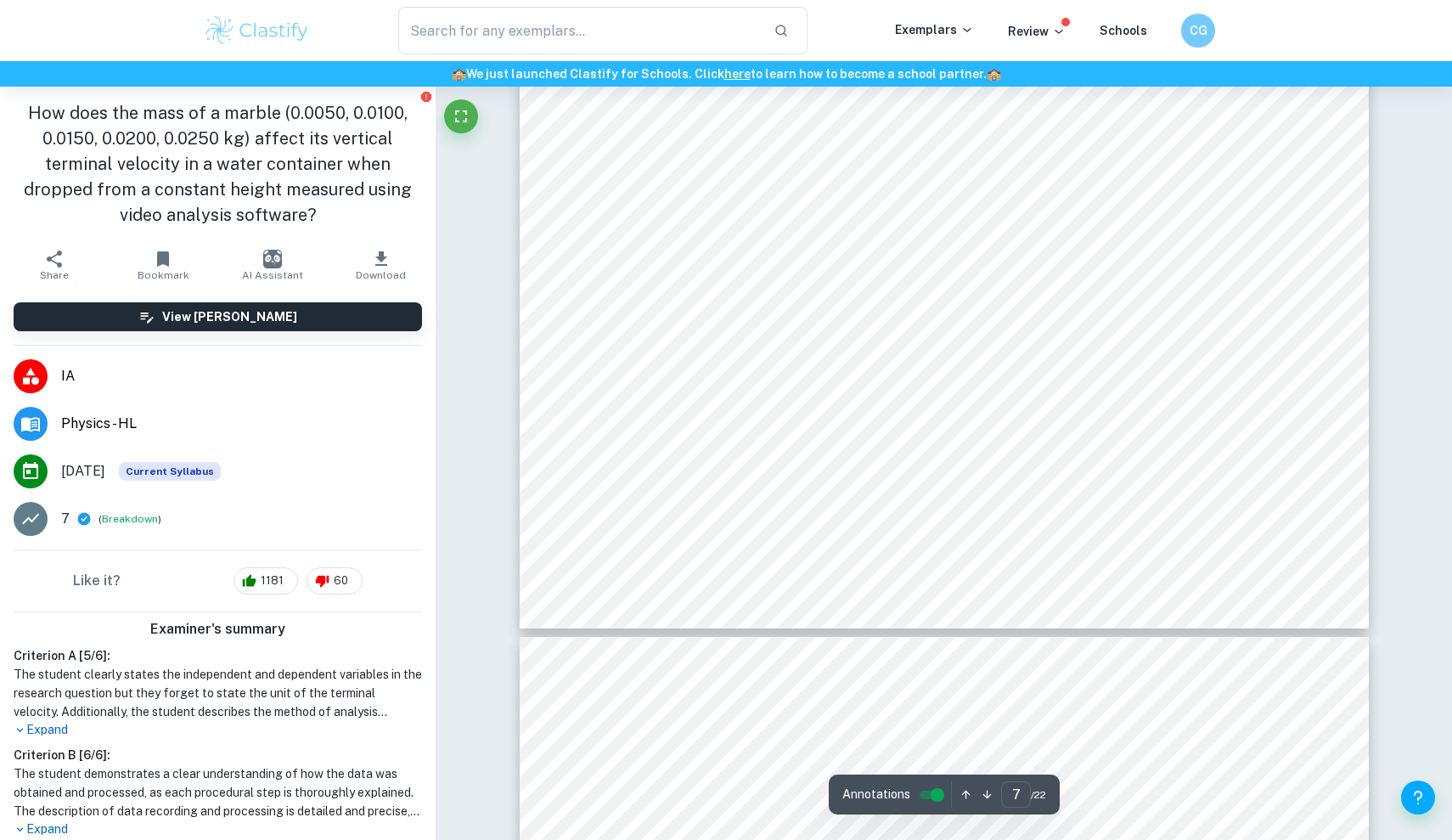
scroll to position [8061, 0]
